Goal: Task Accomplishment & Management: Manage account settings

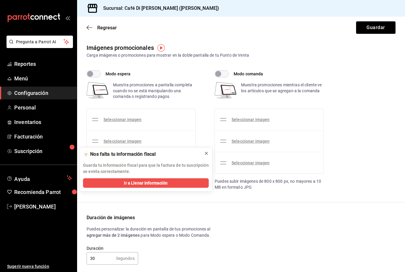
click at [207, 151] on icon at bounding box center [206, 153] width 5 height 5
click at [93, 72] on input "Modo espera" at bounding box center [90, 73] width 21 height 7
checkbox input "true"
click at [136, 118] on link "Seleccionar imagen" at bounding box center [123, 119] width 38 height 5
click at [0, 0] on input "Seleccionar imagen" at bounding box center [0, 0] width 0 height 0
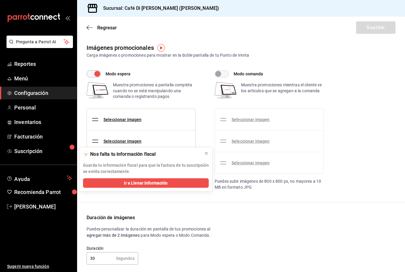
click at [220, 73] on input "Modo comanda" at bounding box center [218, 73] width 21 height 7
checkbox input "true"
click at [93, 72] on input "Modo espera" at bounding box center [97, 73] width 21 height 7
checkbox input "false"
click at [261, 122] on link "Seleccionar imagen" at bounding box center [251, 119] width 38 height 5
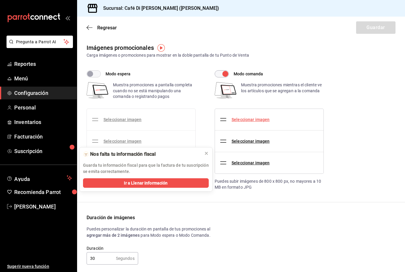
click at [0, 0] on input "Seleccionar imagen" at bounding box center [0, 0] width 0 height 0
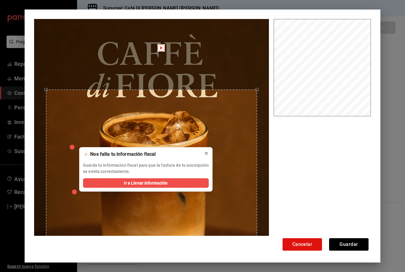
click at [207, 152] on icon at bounding box center [206, 153] width 5 height 5
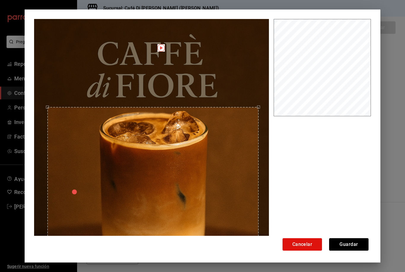
click at [233, 154] on div "Use the arrow keys to move the crop selection area" at bounding box center [153, 213] width 212 height 212
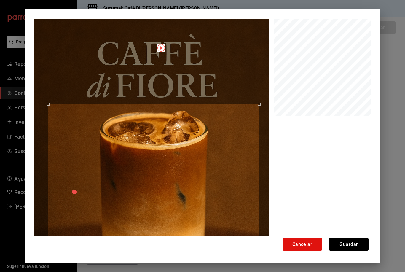
click at [232, 161] on div "Use the arrow keys to move the crop selection area" at bounding box center [154, 210] width 212 height 212
click at [354, 242] on button "Guardar" at bounding box center [348, 244] width 39 height 12
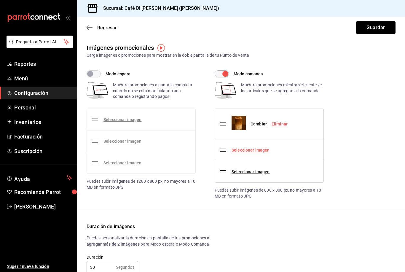
click at [250, 152] on link "Seleccionar imagen" at bounding box center [251, 150] width 38 height 5
click at [0, 0] on input "Seleccionar imagen" at bounding box center [0, 0] width 0 height 0
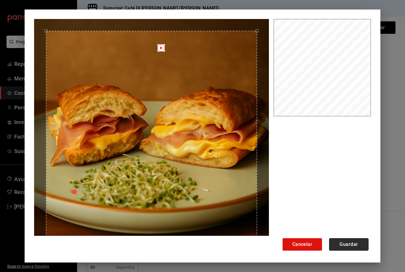
click at [351, 248] on button "Guardar" at bounding box center [348, 244] width 39 height 12
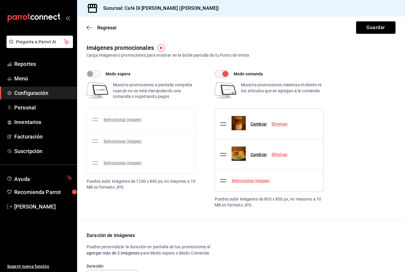
click at [258, 178] on link "Seleccionar imagen" at bounding box center [251, 180] width 38 height 5
click at [0, 0] on input "Seleccionar imagen" at bounding box center [0, 0] width 0 height 0
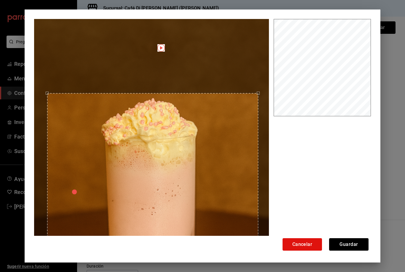
click at [225, 144] on div "Use the arrow keys to move the crop selection area" at bounding box center [153, 199] width 212 height 212
click at [347, 245] on button "Guardar" at bounding box center [348, 244] width 39 height 12
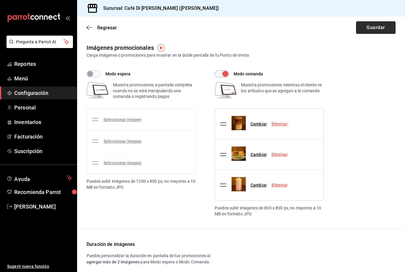
click at [381, 25] on button "Guardar" at bounding box center [375, 27] width 39 height 12
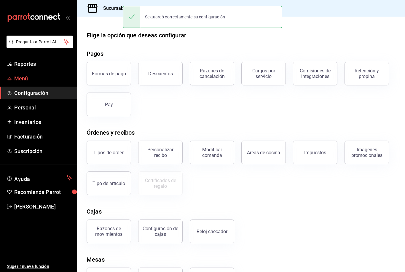
click at [14, 74] on link "Menú" at bounding box center [38, 78] width 77 height 13
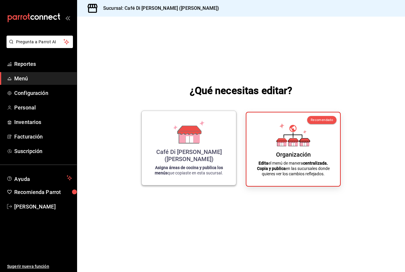
click at [156, 151] on div "Café Di Fiore (Rivera Maya) Asigna áreas de cocina y publica los menús que copi…" at bounding box center [189, 148] width 80 height 65
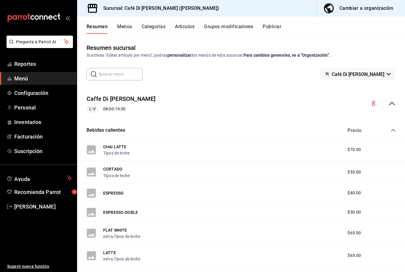
click at [353, 4] on button "Cambiar a organización" at bounding box center [358, 8] width 83 height 17
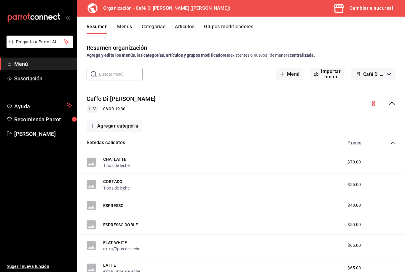
click at [123, 27] on button "Menús" at bounding box center [124, 29] width 15 height 10
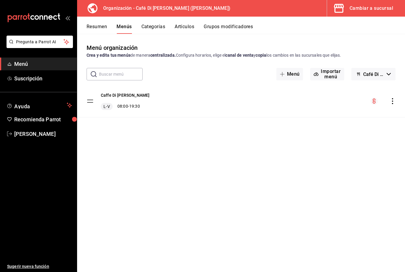
click at [394, 100] on icon "actions" at bounding box center [393, 101] width 6 height 6
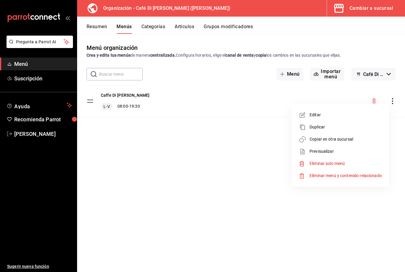
click at [28, 74] on div at bounding box center [202, 136] width 405 height 272
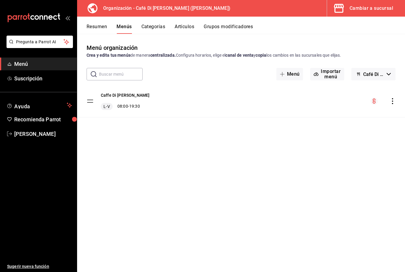
click at [26, 59] on link "Menú" at bounding box center [38, 64] width 77 height 13
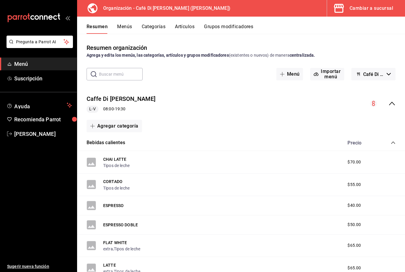
click at [123, 26] on button "Menús" at bounding box center [124, 29] width 15 height 10
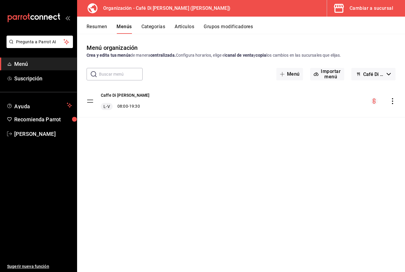
click at [393, 100] on icon "actions" at bounding box center [393, 101] width 6 height 6
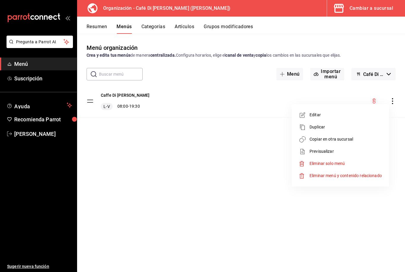
click at [307, 124] on div at bounding box center [304, 127] width 11 height 7
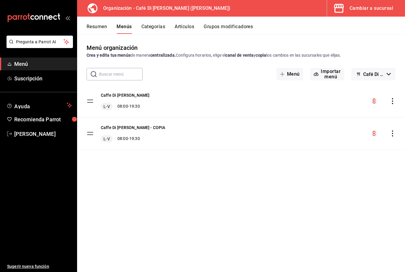
click at [391, 129] on div "Caffe Di Fiore - COPIA L-V 08:00 - 19:30" at bounding box center [241, 134] width 328 height 32
click at [394, 134] on icon "actions" at bounding box center [393, 134] width 6 height 6
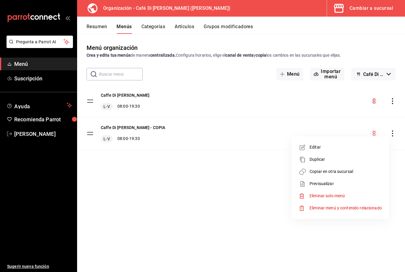
click at [326, 196] on span "Eliminar solo menú" at bounding box center [327, 196] width 35 height 5
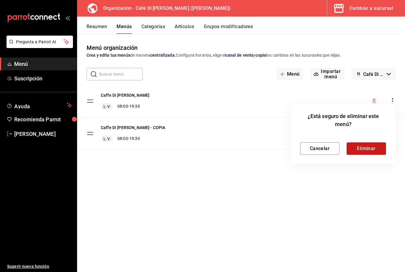
click at [361, 147] on button "Eliminar" at bounding box center [366, 148] width 39 height 12
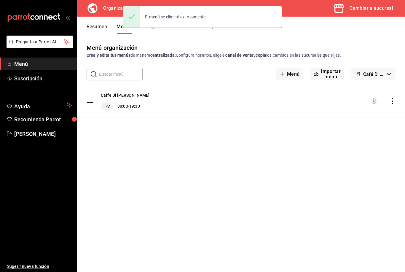
click at [388, 96] on div "Caffe Di Fiore L-V 08:00 - 19:30" at bounding box center [241, 101] width 328 height 32
click at [388, 99] on div "menu-maker-table" at bounding box center [383, 101] width 25 height 7
click at [394, 104] on icon "actions" at bounding box center [393, 101] width 6 height 6
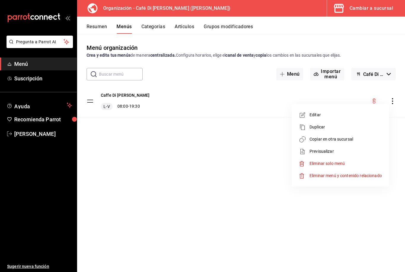
click at [333, 136] on li "Copiar en otra sucursal" at bounding box center [340, 139] width 93 height 12
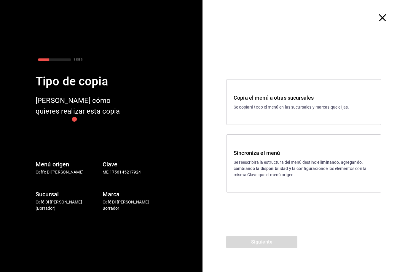
click at [280, 175] on p "Se reescribirá la estructura del menú destino; eliminando, agregando, cambiando…" at bounding box center [304, 168] width 140 height 19
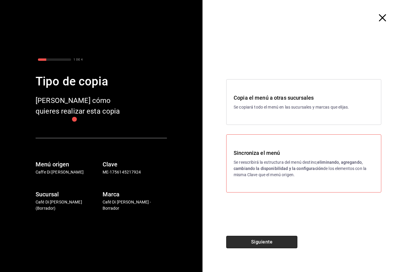
click at [260, 242] on button "Siguiente" at bounding box center [261, 242] width 71 height 12
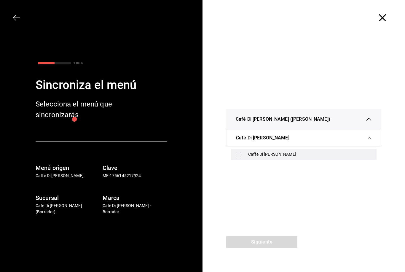
click at [240, 154] on input "checkbox" at bounding box center [238, 154] width 5 height 5
checkbox input "true"
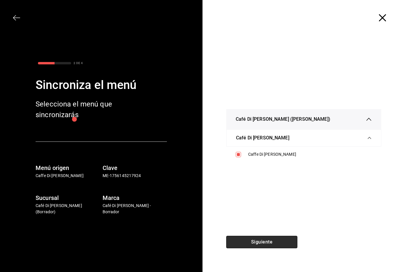
click at [249, 242] on button "Siguiente" at bounding box center [261, 242] width 71 height 12
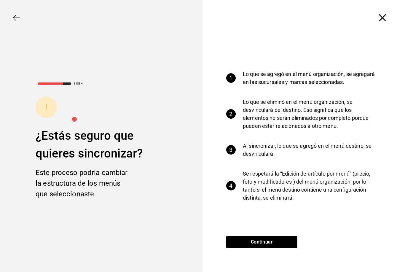
click at [256, 234] on div "1 Lo que se agregó en el menú organización, se agregará en las sucursales y mar…" at bounding box center [304, 136] width 203 height 200
click at [259, 240] on button "Continuar" at bounding box center [261, 242] width 71 height 12
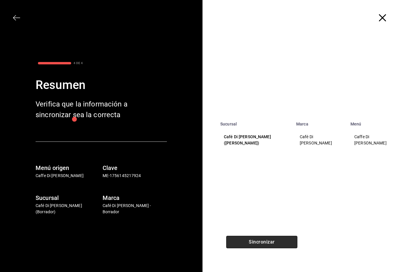
click at [262, 244] on button "Sincronizar" at bounding box center [261, 242] width 71 height 12
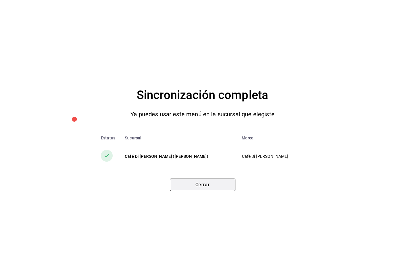
click at [215, 185] on button "Cerrar" at bounding box center [203, 185] width 66 height 12
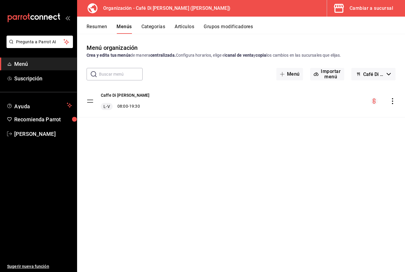
click at [378, 12] on div "Cambiar a sucursal" at bounding box center [372, 8] width 44 height 8
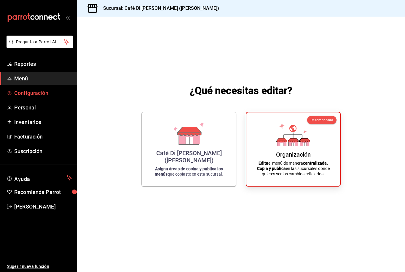
click at [30, 98] on link "Configuración" at bounding box center [38, 93] width 77 height 13
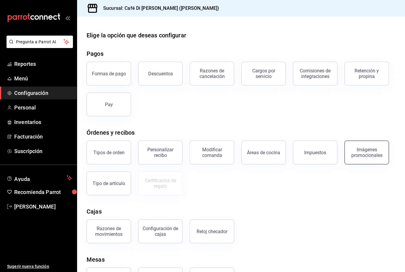
click at [371, 151] on div "Imágenes promocionales" at bounding box center [367, 152] width 37 height 11
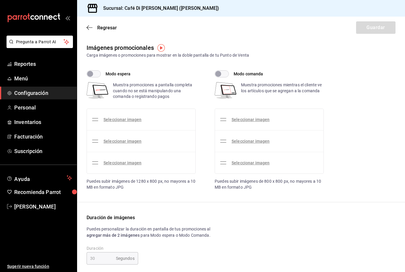
checkbox input "true"
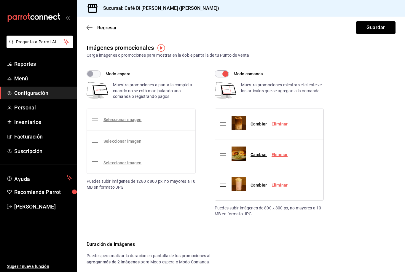
click at [97, 73] on input "Modo espera" at bounding box center [90, 73] width 21 height 7
checkbox input "true"
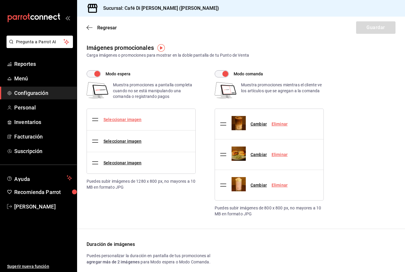
click at [129, 120] on link "Seleccionar imagen" at bounding box center [123, 119] width 38 height 5
click at [0, 0] on input "Seleccionar imagen" at bounding box center [0, 0] width 0 height 0
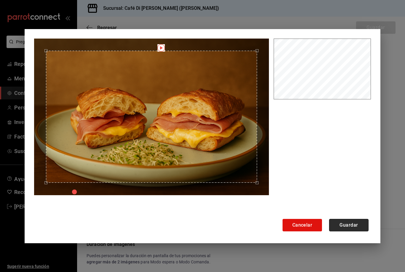
click at [351, 224] on button "Guardar" at bounding box center [348, 225] width 39 height 12
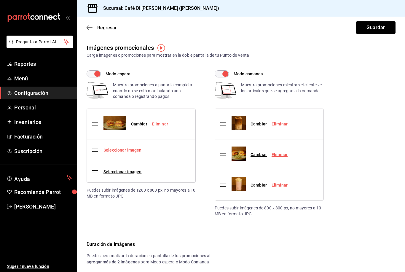
click at [126, 150] on link "Seleccionar imagen" at bounding box center [123, 150] width 38 height 5
click at [0, 0] on input "Seleccionar imagen" at bounding box center [0, 0] width 0 height 0
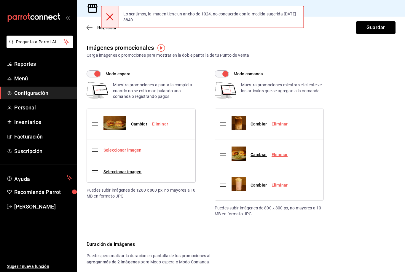
click at [130, 148] on link "Seleccionar imagen" at bounding box center [123, 150] width 38 height 5
click at [0, 0] on input "Seleccionar imagen" at bounding box center [0, 0] width 0 height 0
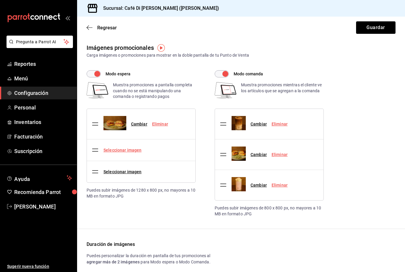
click at [120, 149] on link "Seleccionar imagen" at bounding box center [123, 150] width 38 height 5
click at [0, 0] on input "Seleccionar imagen" at bounding box center [0, 0] width 0 height 0
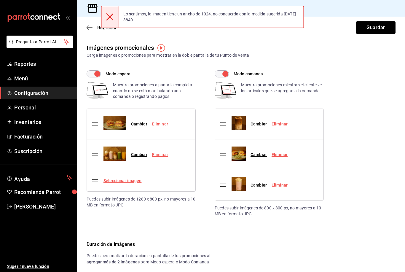
click at [124, 183] on link "Seleccionar imagen" at bounding box center [123, 180] width 38 height 5
click at [0, 0] on input "Seleccionar imagen" at bounding box center [0, 0] width 0 height 0
click at [126, 177] on div "Seleccionar imagen" at bounding box center [118, 180] width 52 height 17
click at [130, 182] on link "Seleccionar imagen" at bounding box center [123, 180] width 38 height 5
click at [0, 0] on input "Seleccionar imagen" at bounding box center [0, 0] width 0 height 0
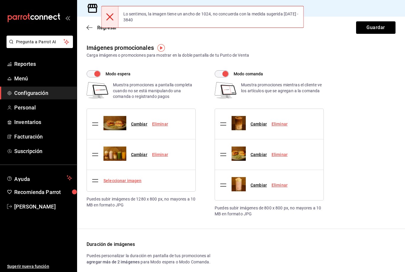
click at [123, 183] on link "Seleccionar imagen" at bounding box center [123, 180] width 38 height 5
click at [0, 0] on input "Seleccionar imagen" at bounding box center [0, 0] width 0 height 0
click at [129, 181] on link "Seleccionar imagen" at bounding box center [123, 180] width 38 height 5
click at [0, 0] on input "Seleccionar imagen" at bounding box center [0, 0] width 0 height 0
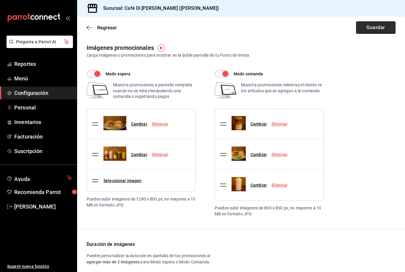
click at [379, 28] on button "Guardar" at bounding box center [375, 27] width 39 height 12
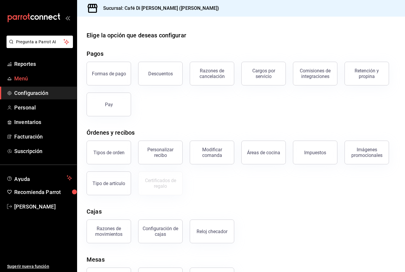
click at [30, 79] on span "Menú" at bounding box center [43, 78] width 58 height 8
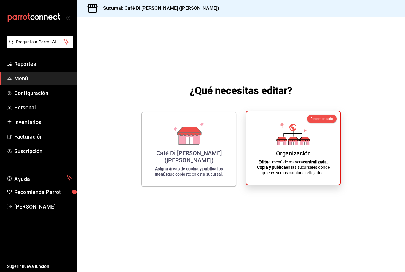
click at [281, 145] on icon at bounding box center [281, 143] width 3 height 3
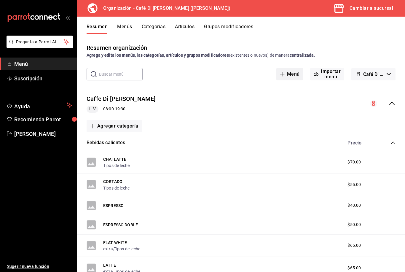
click at [292, 75] on button "Menú" at bounding box center [290, 74] width 27 height 12
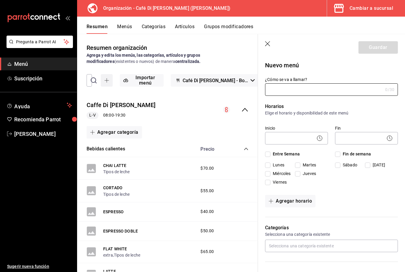
type input "1758319011799"
click at [266, 43] on icon "button" at bounding box center [268, 44] width 6 height 6
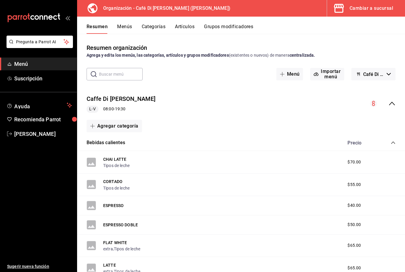
click at [124, 24] on button "Menús" at bounding box center [124, 29] width 15 height 10
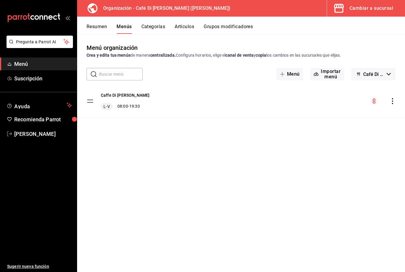
click at [395, 101] on icon "actions" at bounding box center [393, 101] width 6 height 6
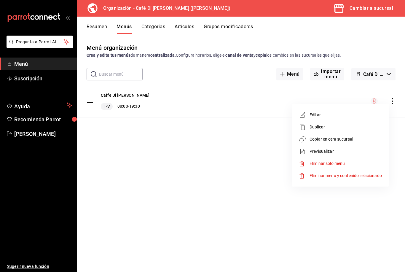
click at [344, 139] on span "Copiar en otra sucursal" at bounding box center [346, 139] width 72 height 6
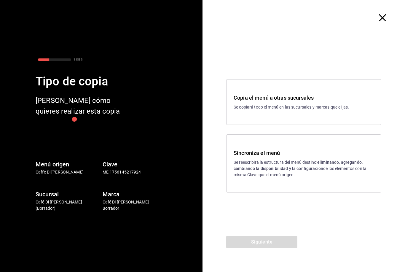
click at [342, 163] on strong "eliminando, agregando, cambiando la disponibilidad y la configuración" at bounding box center [298, 165] width 129 height 11
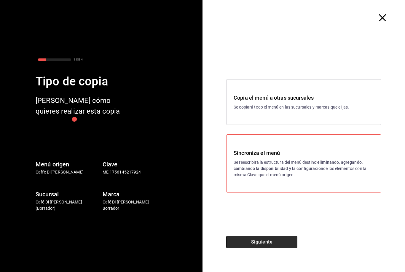
click at [282, 243] on button "Siguiente" at bounding box center [261, 242] width 71 height 12
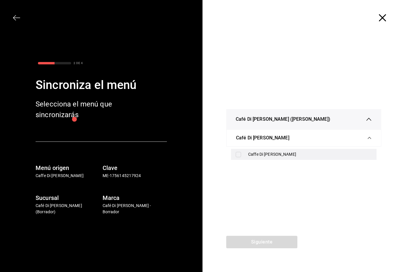
click at [241, 153] on input "checkbox" at bounding box center [238, 154] width 5 height 5
checkbox input "true"
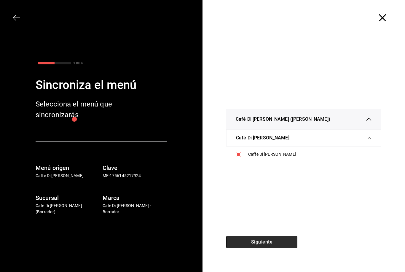
click at [280, 244] on button "Siguiente" at bounding box center [261, 242] width 71 height 12
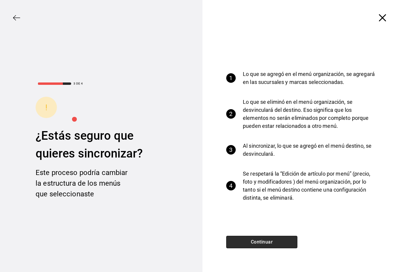
click at [287, 245] on button "Continuar" at bounding box center [261, 242] width 71 height 12
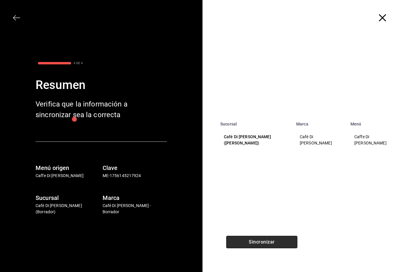
click at [286, 245] on button "Sincronizar" at bounding box center [261, 242] width 71 height 12
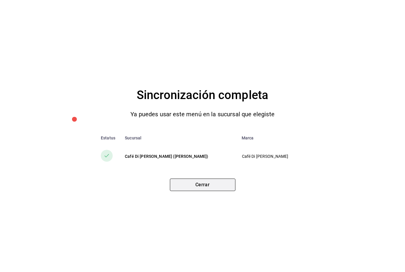
click at [216, 185] on button "Cerrar" at bounding box center [203, 185] width 66 height 12
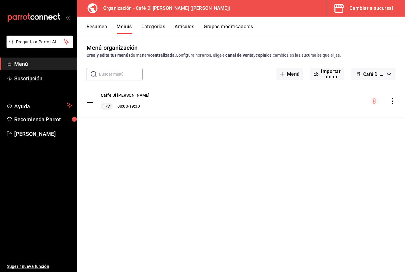
click at [20, 61] on span "Menú" at bounding box center [43, 64] width 58 height 8
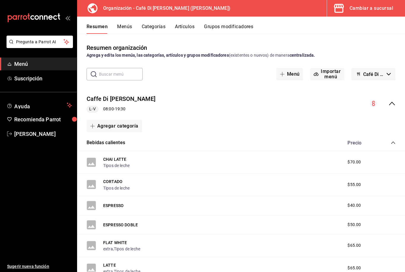
click at [380, 11] on div "Cambiar a sucursal" at bounding box center [372, 8] width 44 height 8
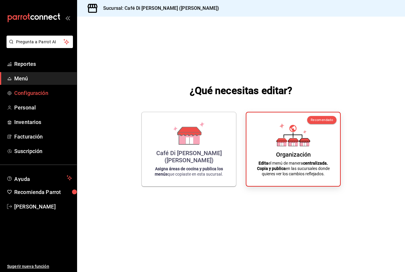
click at [25, 90] on span "Configuración" at bounding box center [43, 93] width 58 height 8
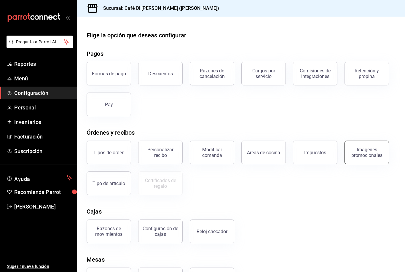
click at [371, 150] on div "Imágenes promocionales" at bounding box center [367, 152] width 37 height 11
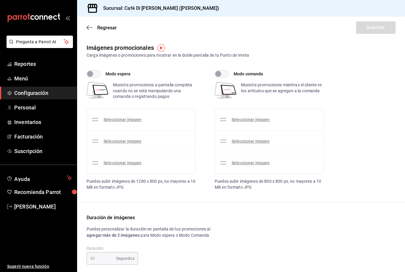
checkbox input "true"
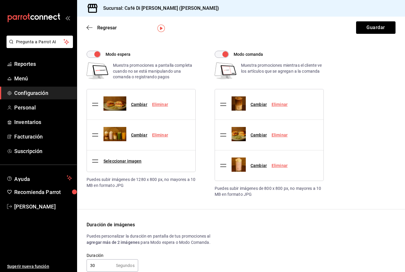
scroll to position [19, 0]
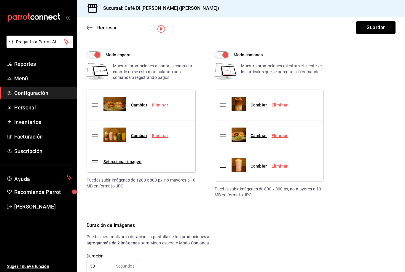
click at [124, 264] on div "Segundos" at bounding box center [125, 266] width 19 height 4
click at [125, 267] on div "Segundos" at bounding box center [125, 266] width 19 height 4
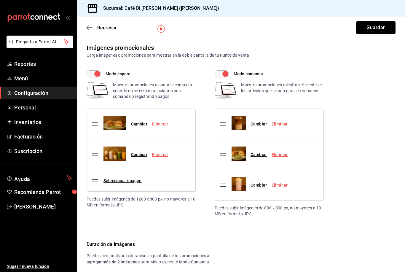
scroll to position [0, 0]
